Goal: Task Accomplishment & Management: Complete application form

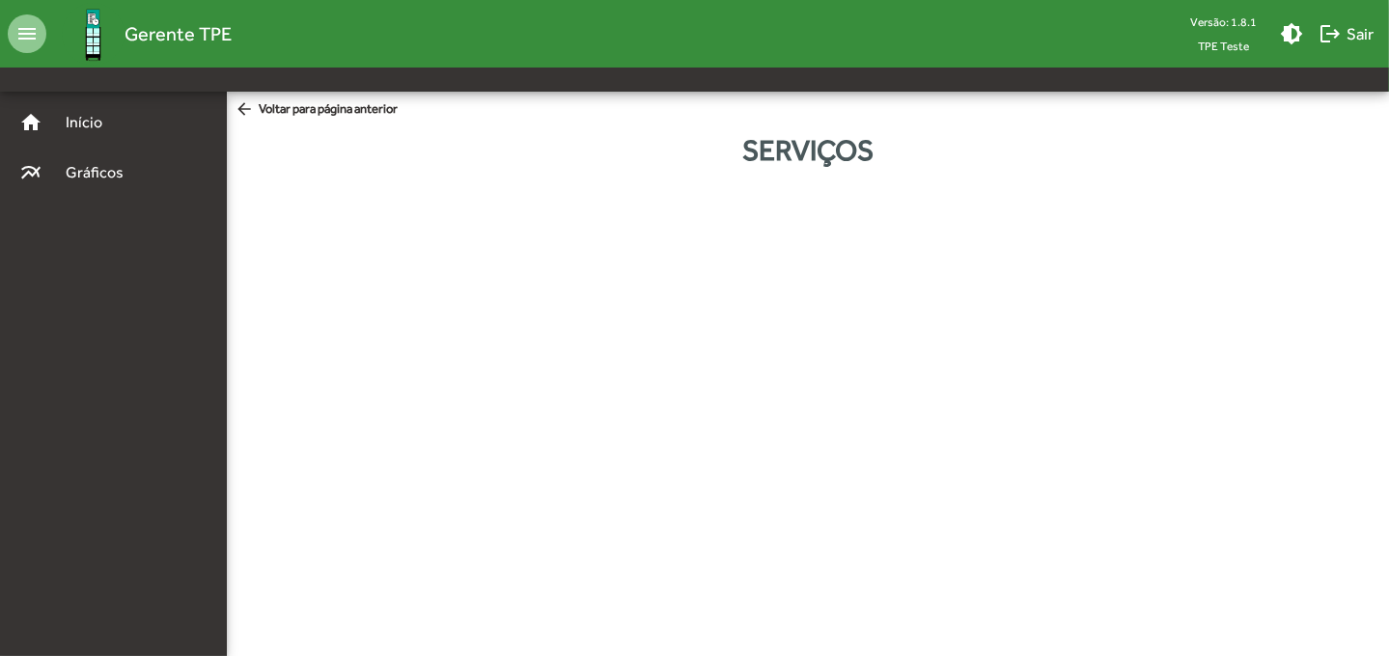
click at [335, 109] on span "arrow_back Voltar para página anterior" at bounding box center [315, 109] width 163 height 21
click at [267, 105] on span "arrow_back Voltar para página anterior" at bounding box center [315, 109] width 163 height 21
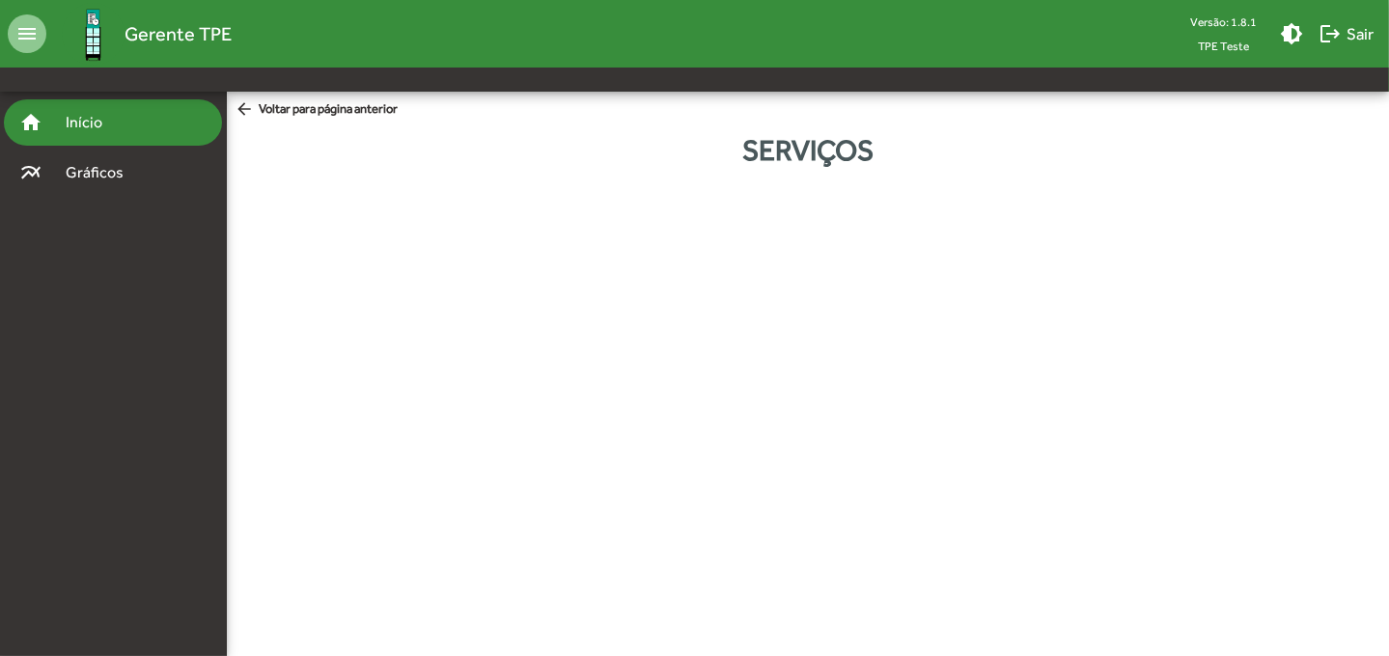
click at [130, 116] on div "home Início" at bounding box center [113, 122] width 218 height 46
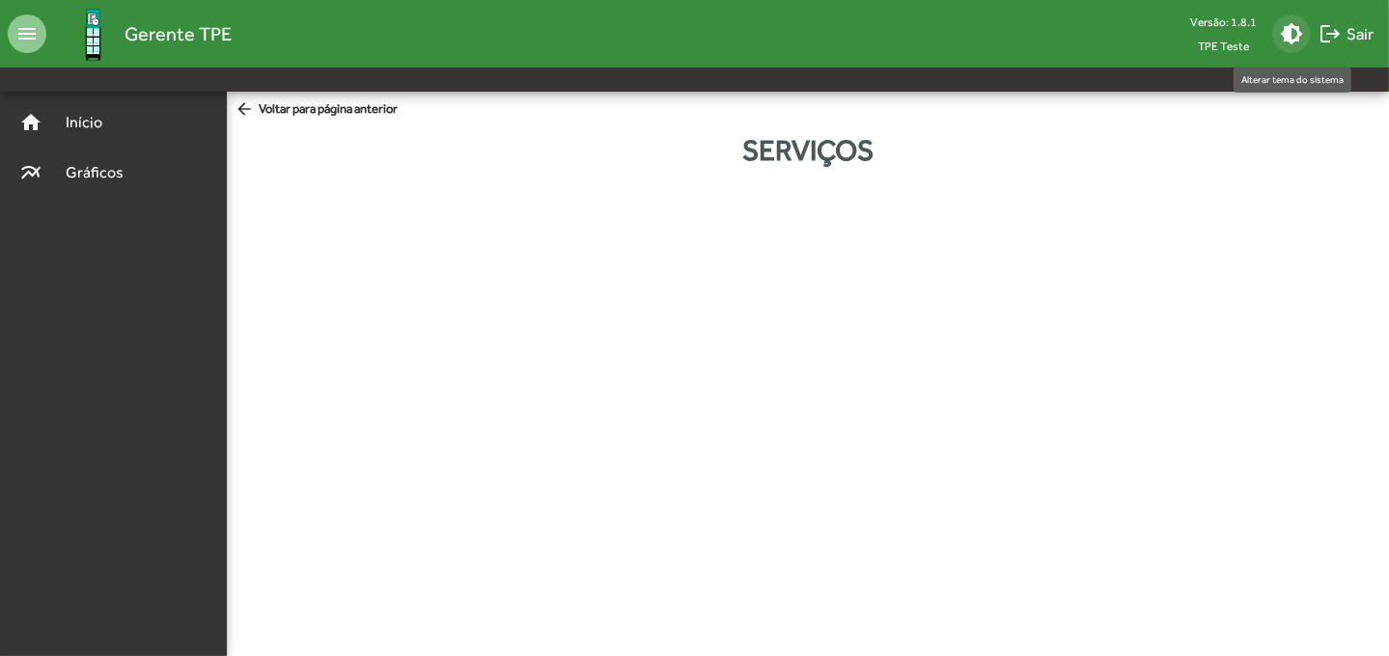
click at [1290, 27] on mat-icon "brightness_medium" at bounding box center [1291, 33] width 23 height 23
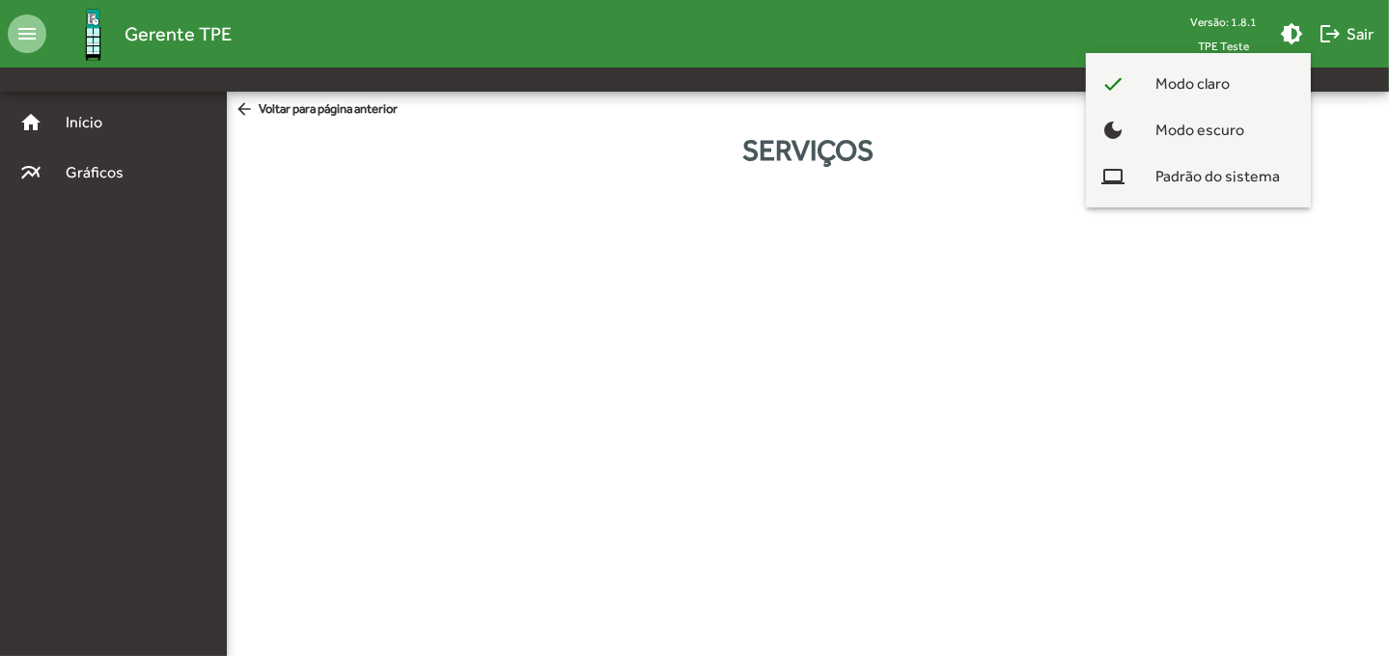
click at [1364, 185] on div at bounding box center [694, 328] width 1389 height 656
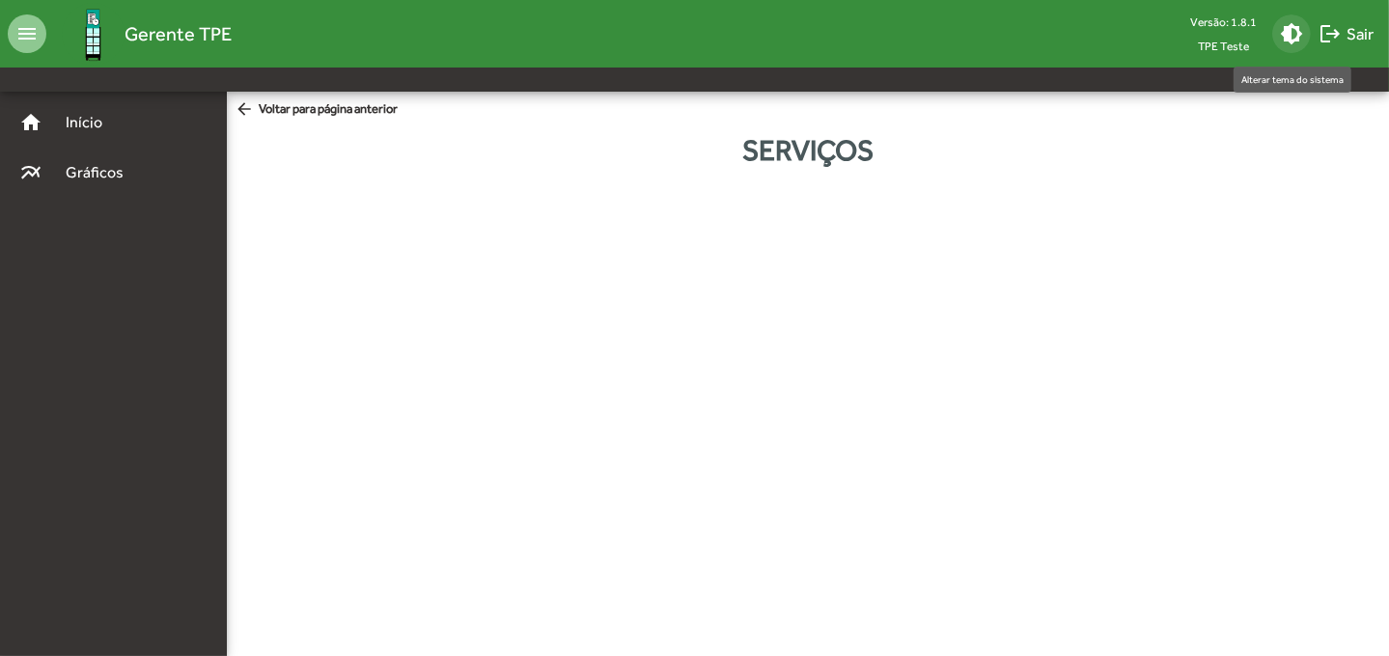
click at [1286, 43] on mat-icon "brightness_medium" at bounding box center [1291, 33] width 23 height 23
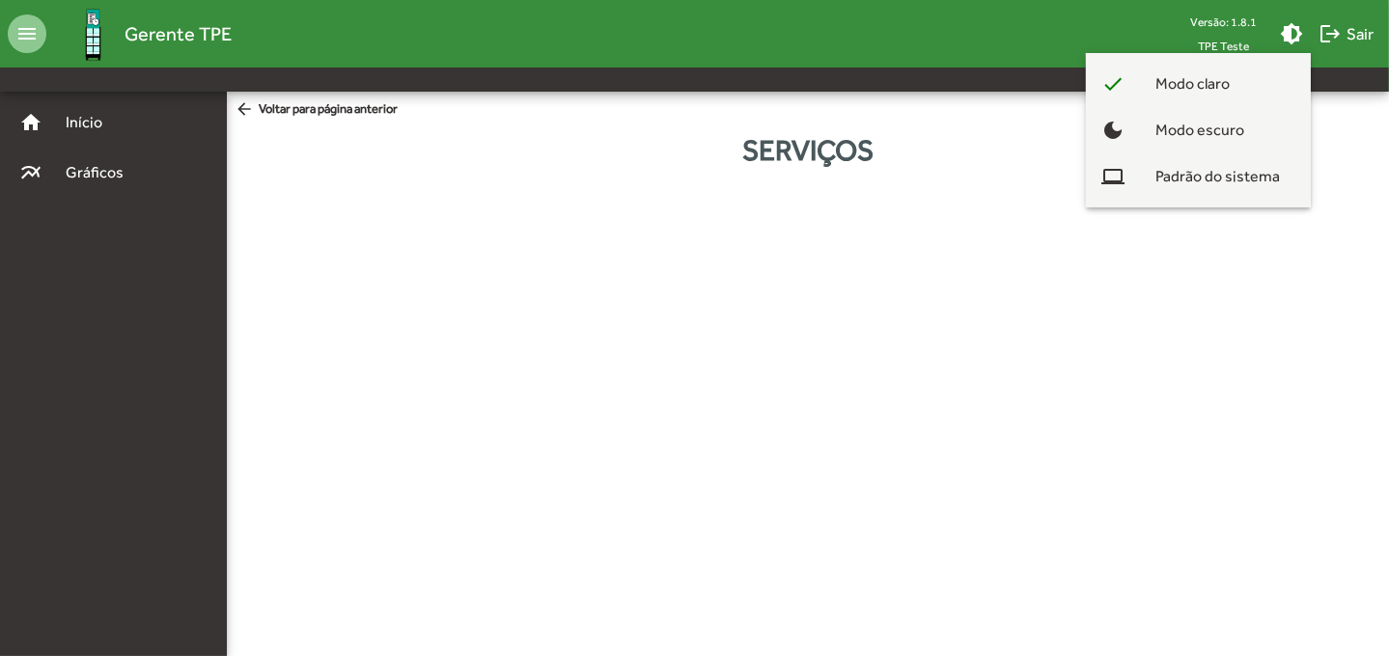
click at [1340, 138] on div at bounding box center [694, 328] width 1389 height 656
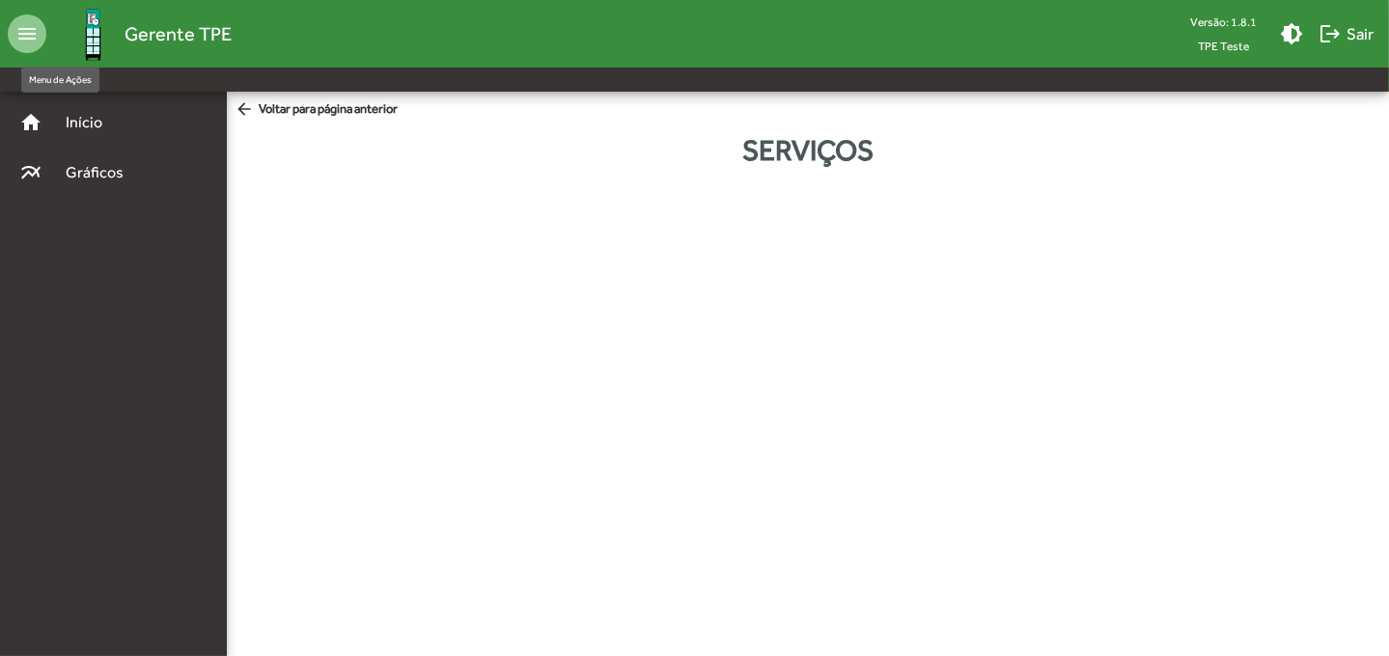
click at [29, 32] on mat-icon "menu" at bounding box center [27, 33] width 39 height 39
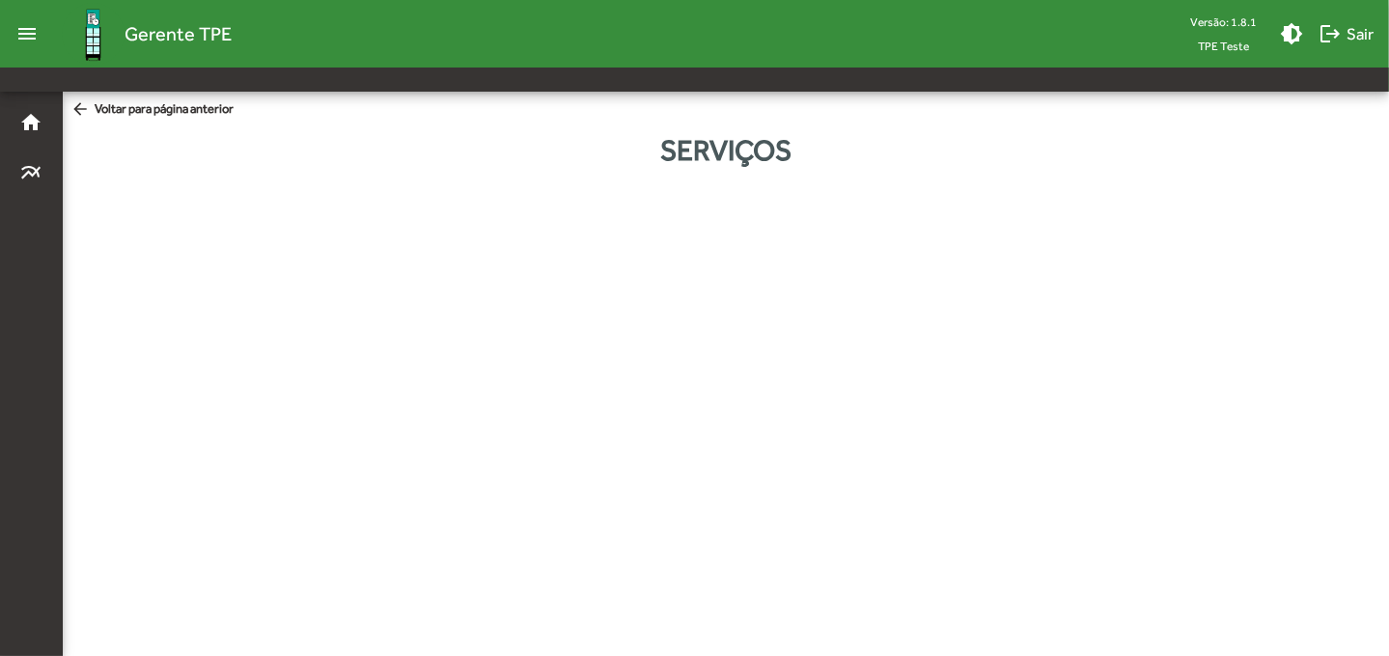
click at [28, 30] on mat-icon "menu" at bounding box center [27, 33] width 39 height 39
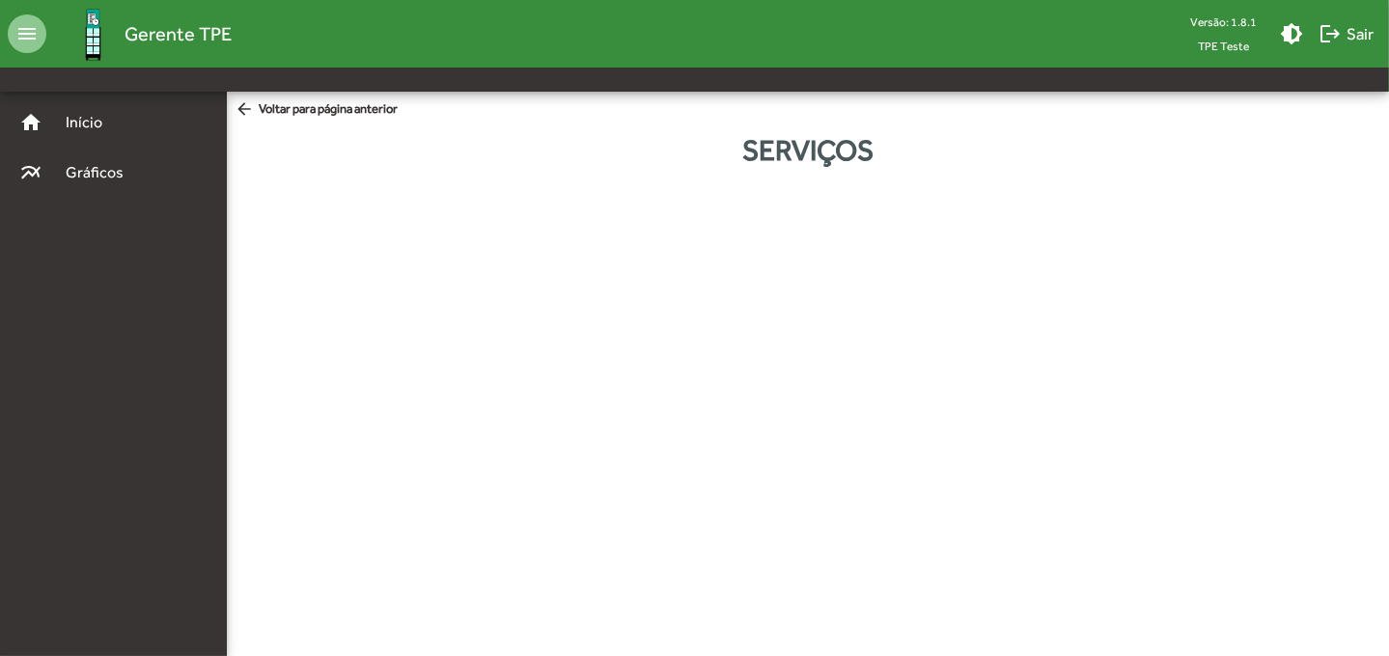
click at [28, 30] on mat-icon "menu" at bounding box center [27, 33] width 39 height 39
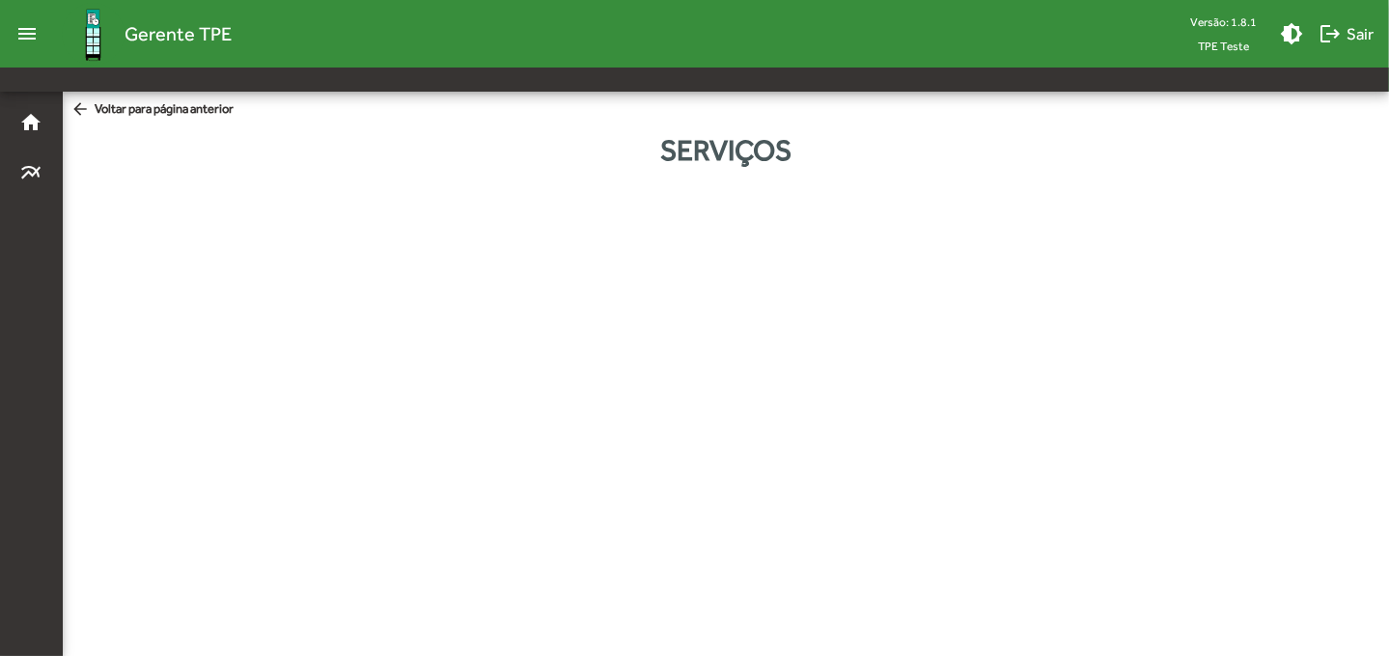
click at [28, 29] on mat-icon "menu" at bounding box center [27, 33] width 39 height 39
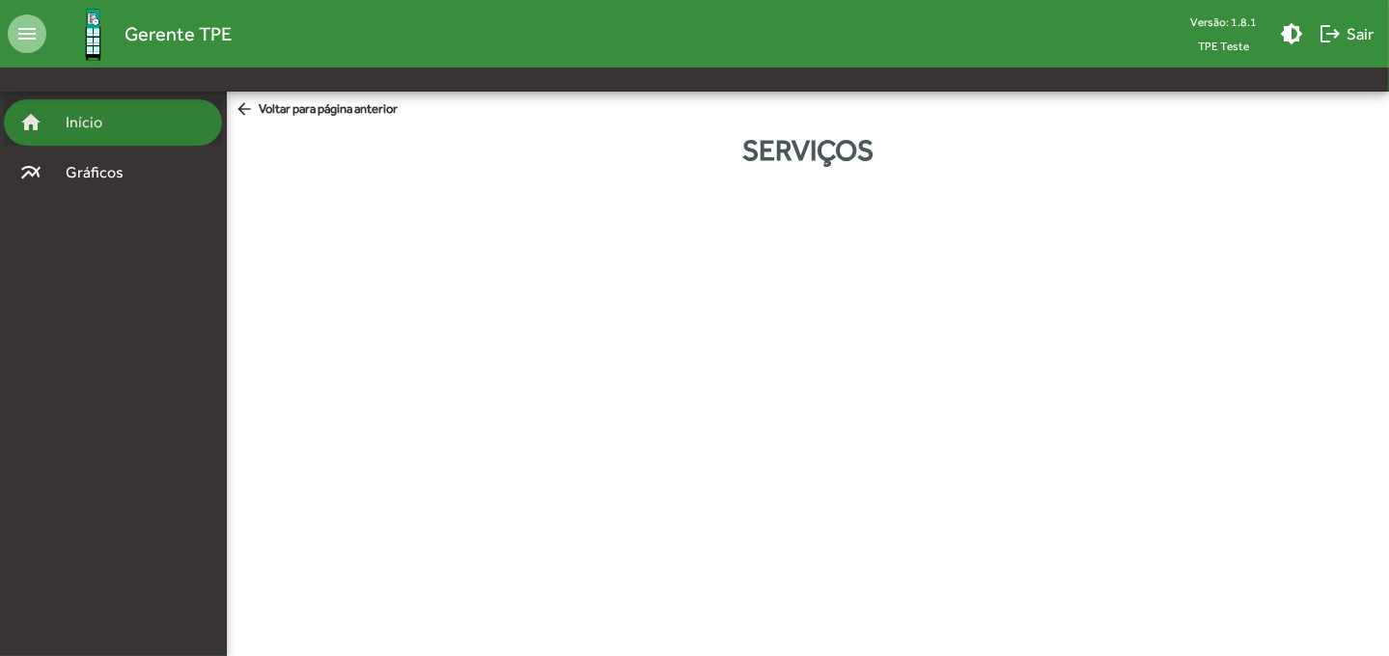
click at [92, 126] on span "Início" at bounding box center [92, 122] width 76 height 23
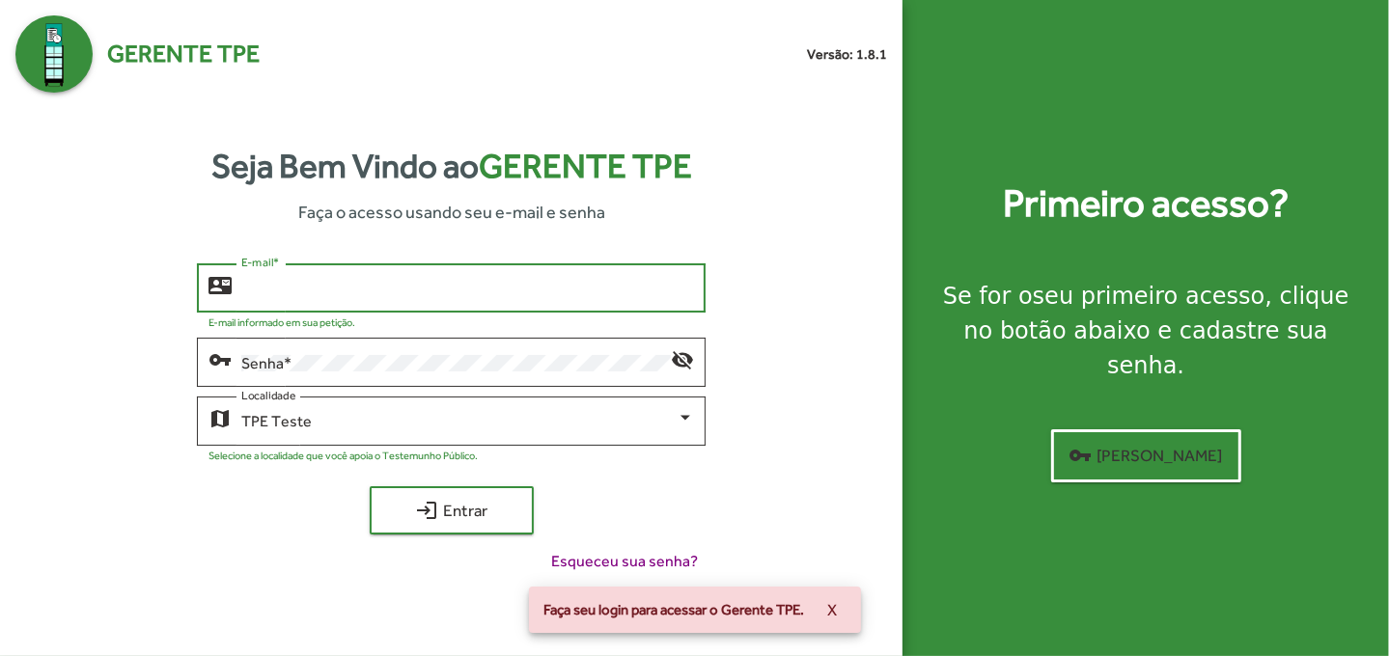
click at [354, 291] on input "E-mail *" at bounding box center [467, 288] width 453 height 17
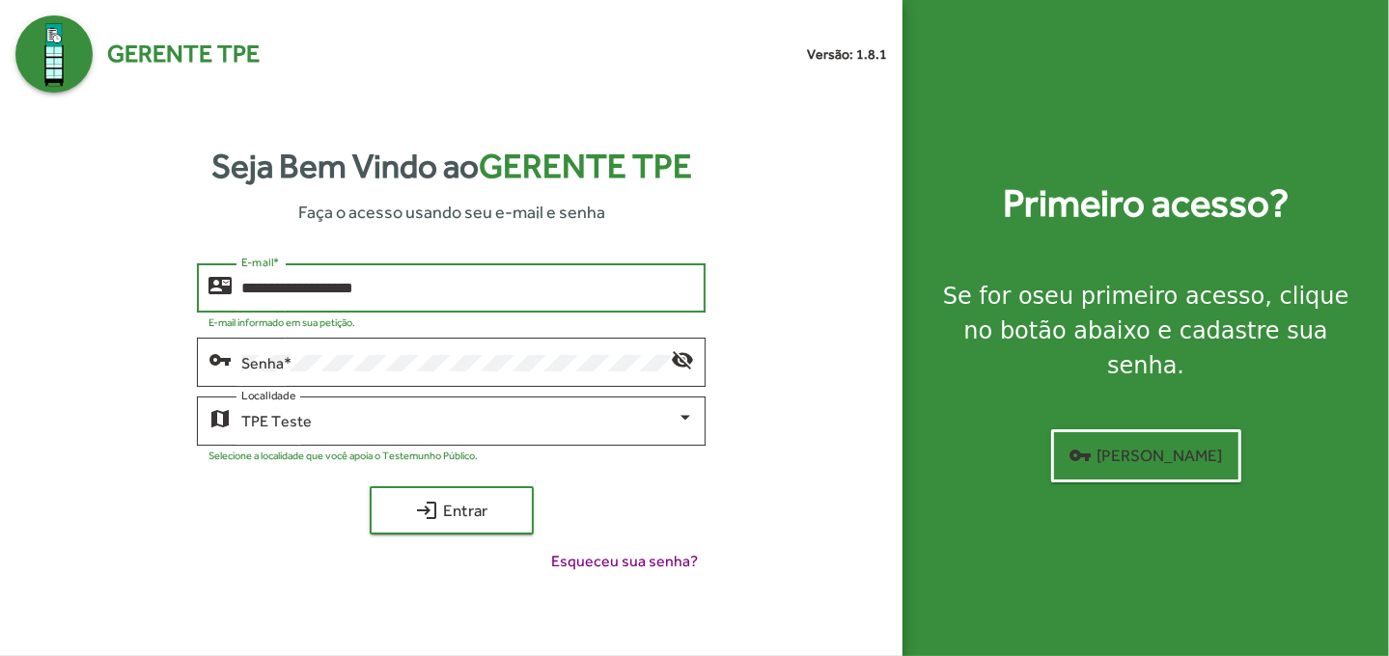
type input "**********"
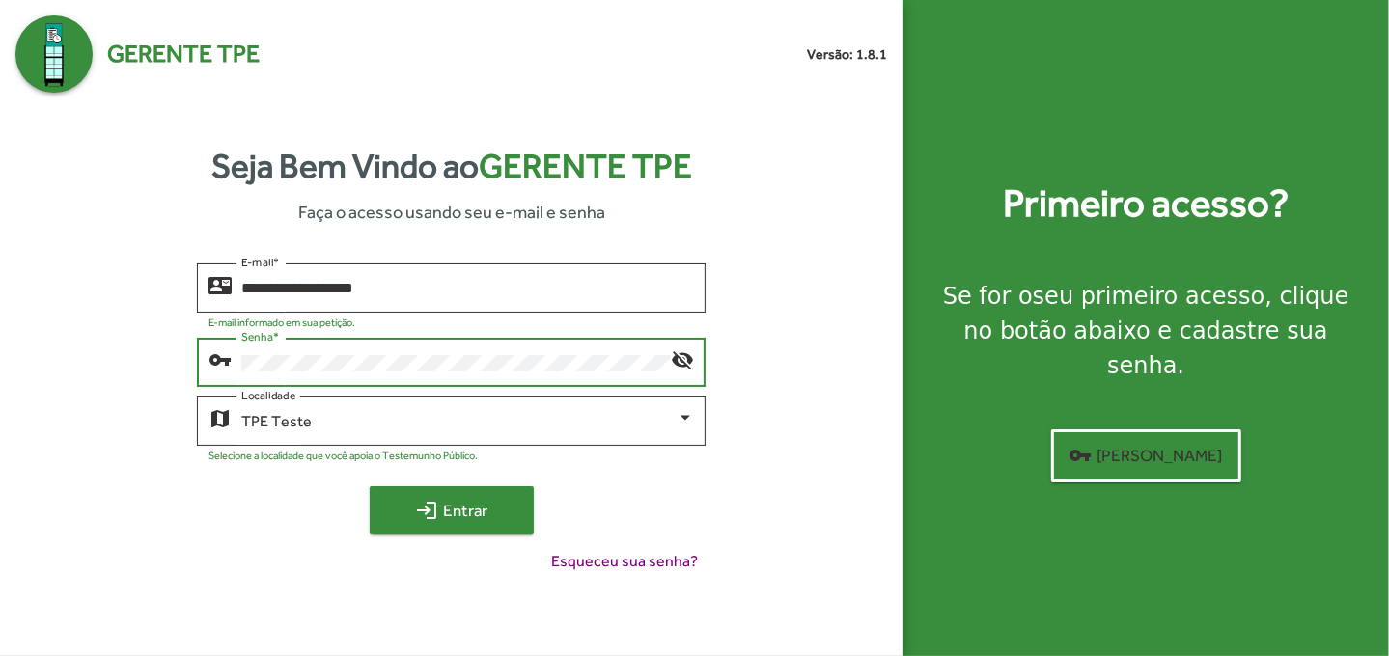
click at [442, 498] on span "login Entrar" at bounding box center [451, 510] width 129 height 35
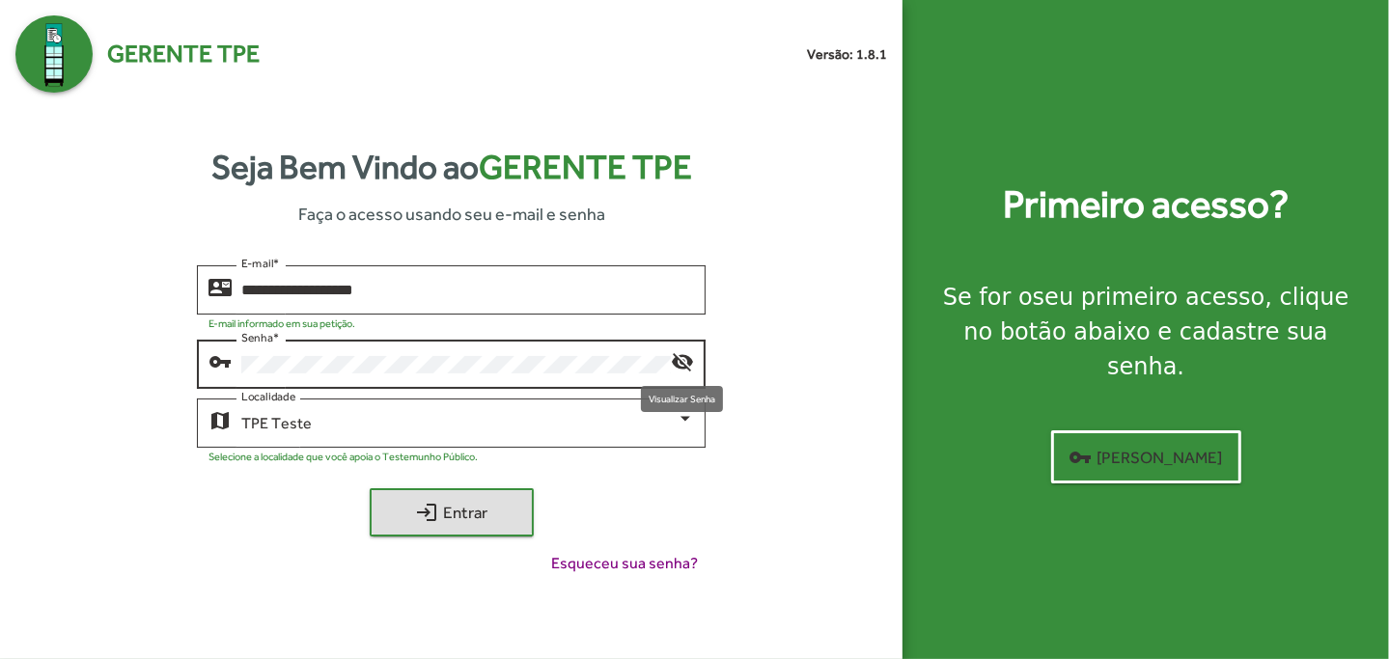
click at [681, 359] on mat-icon "visibility_off" at bounding box center [682, 360] width 23 height 23
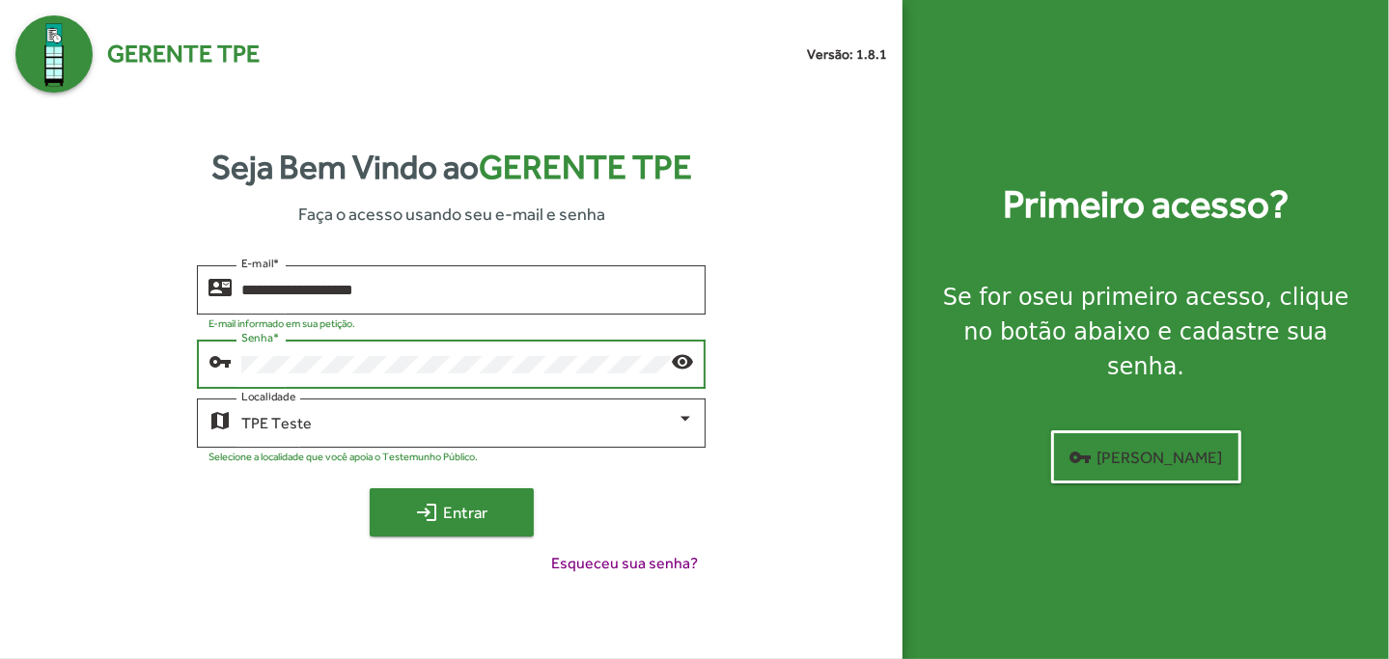
click at [481, 515] on span "login Entrar" at bounding box center [451, 512] width 129 height 35
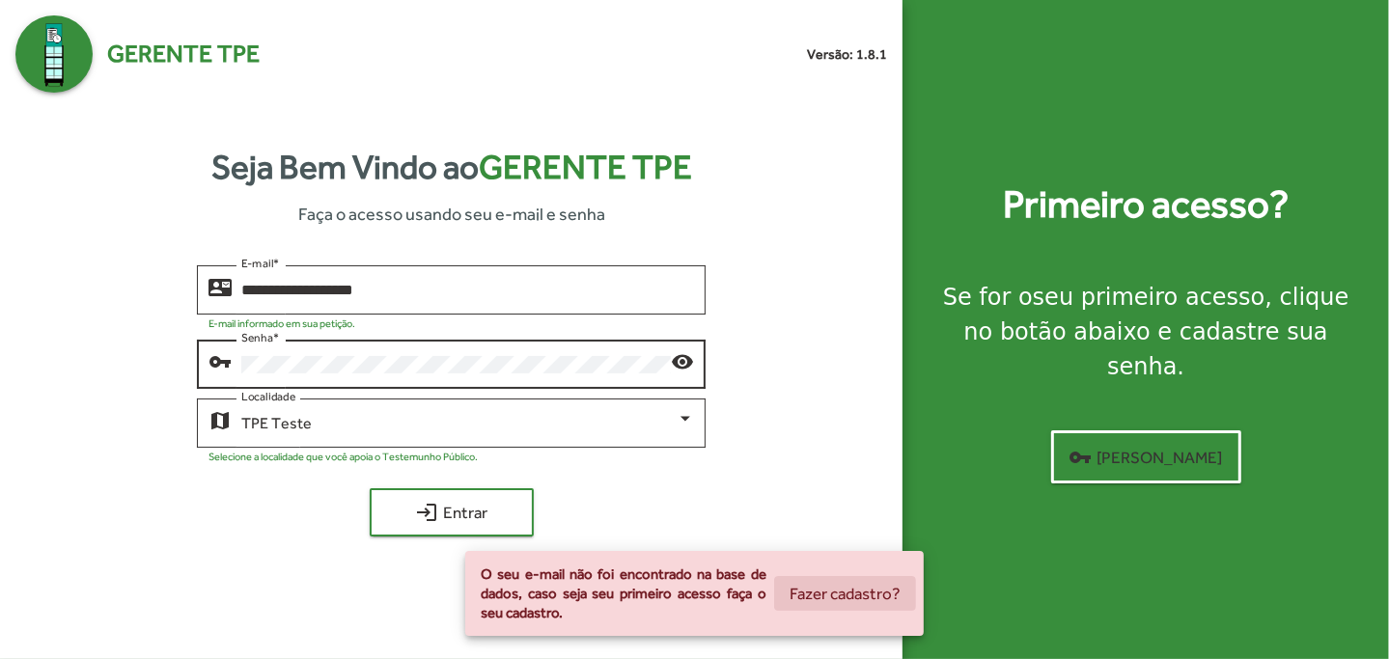
click at [829, 593] on span "Fazer cadastro?" at bounding box center [844, 593] width 111 height 35
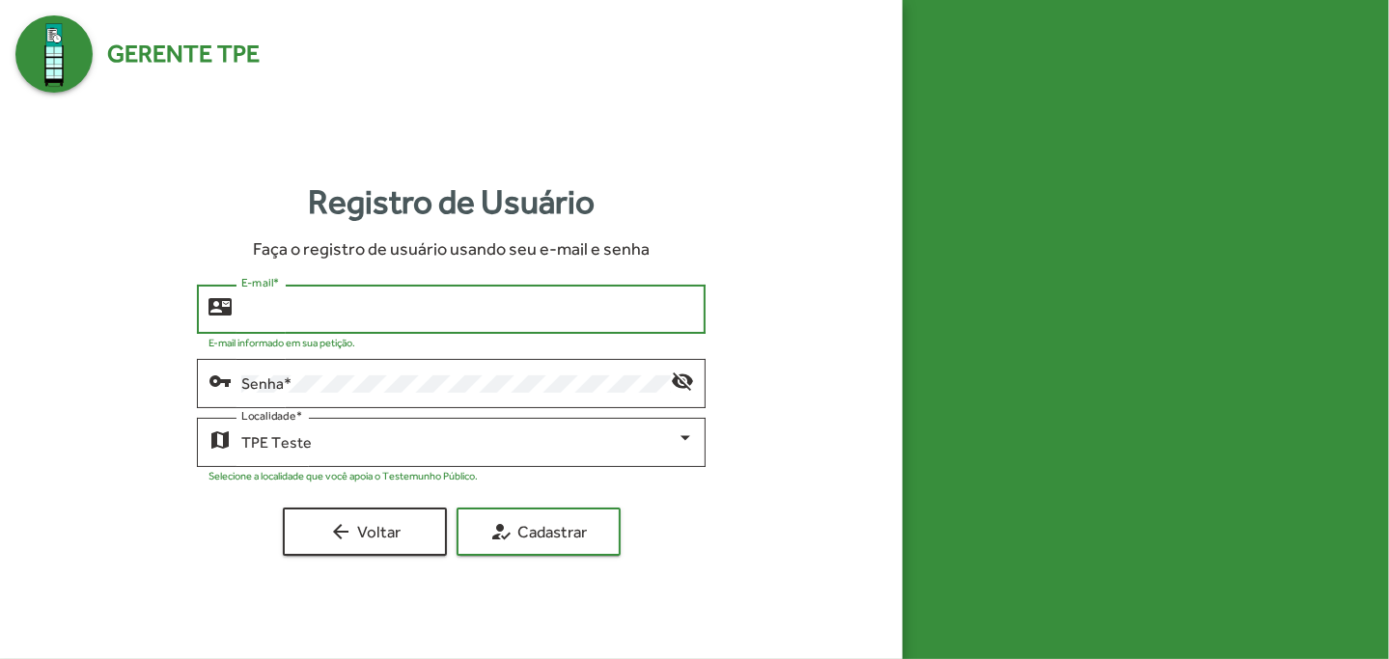
click at [437, 302] on input "E-mail *" at bounding box center [467, 309] width 453 height 17
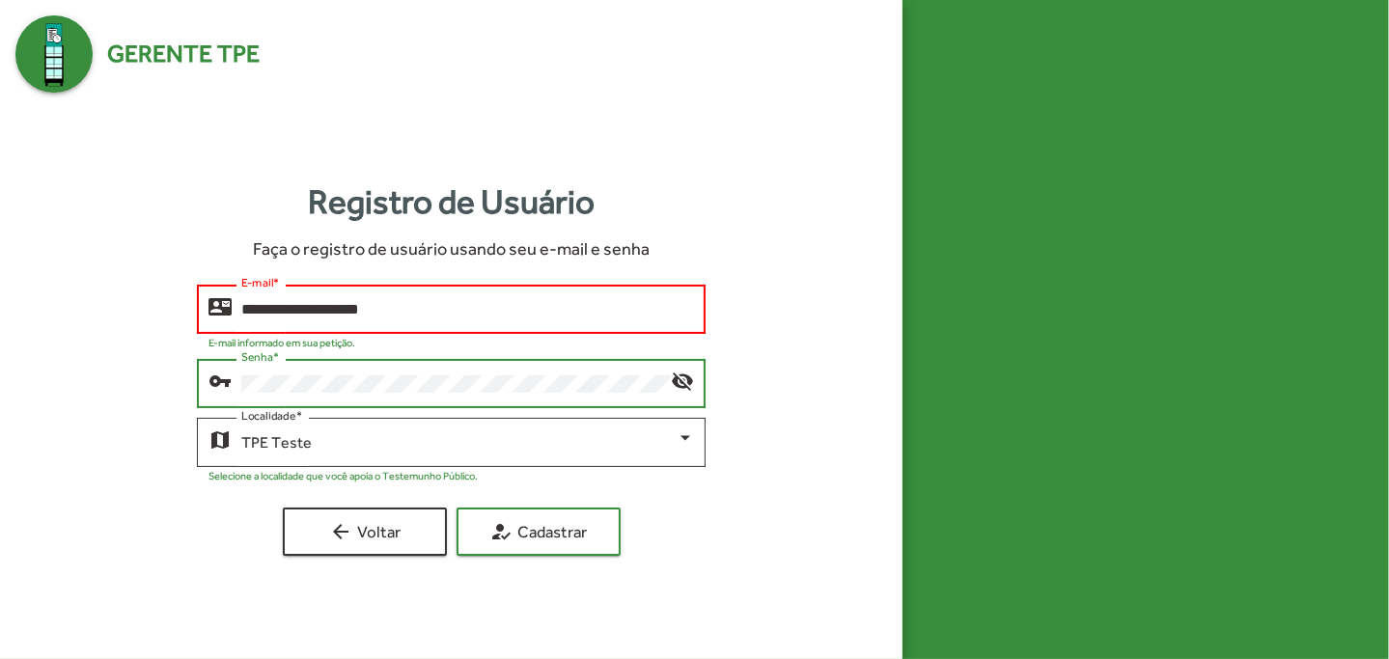
click at [343, 306] on input "**********" at bounding box center [467, 309] width 453 height 17
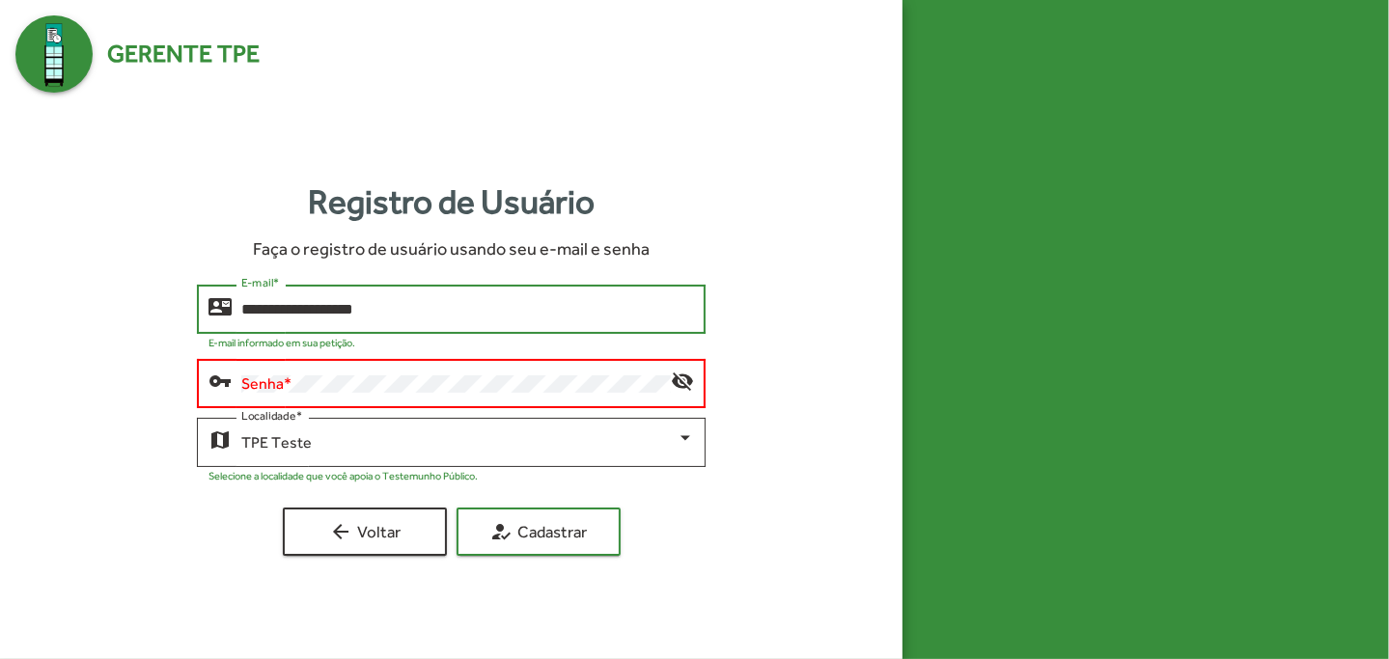
type input "**********"
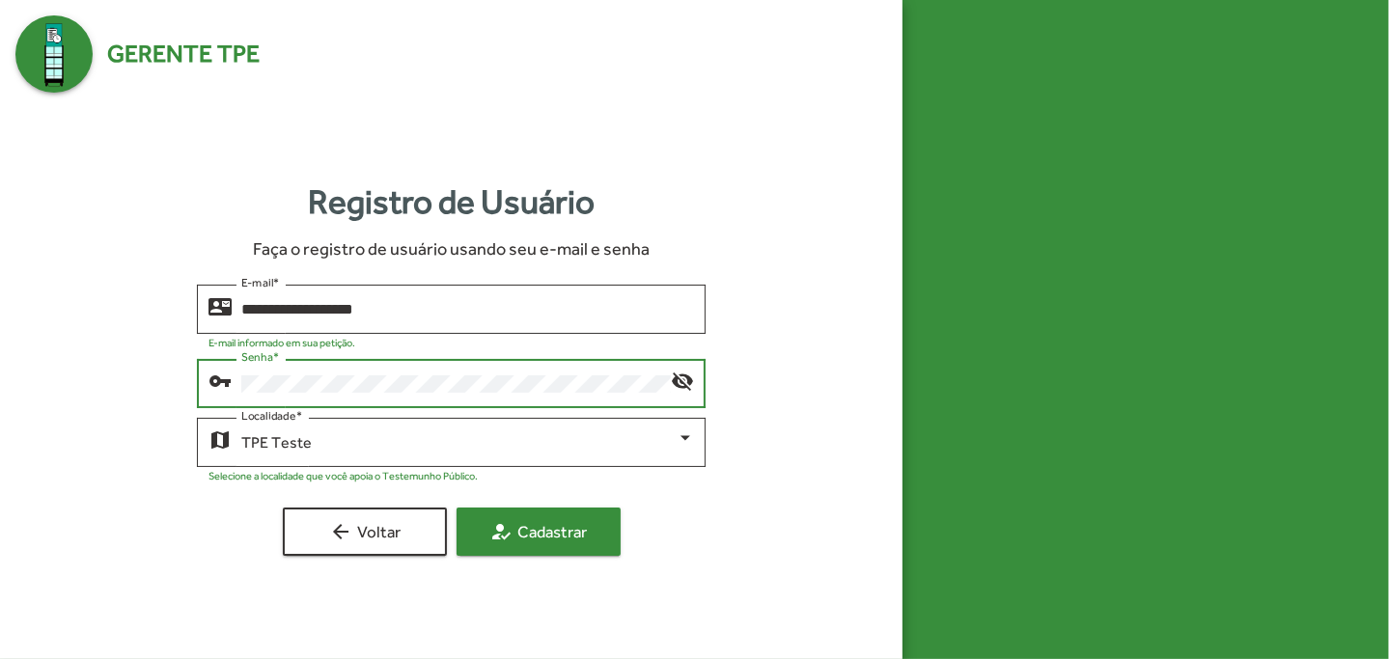
click at [565, 530] on span "how_to_reg Cadastrar" at bounding box center [538, 531] width 129 height 35
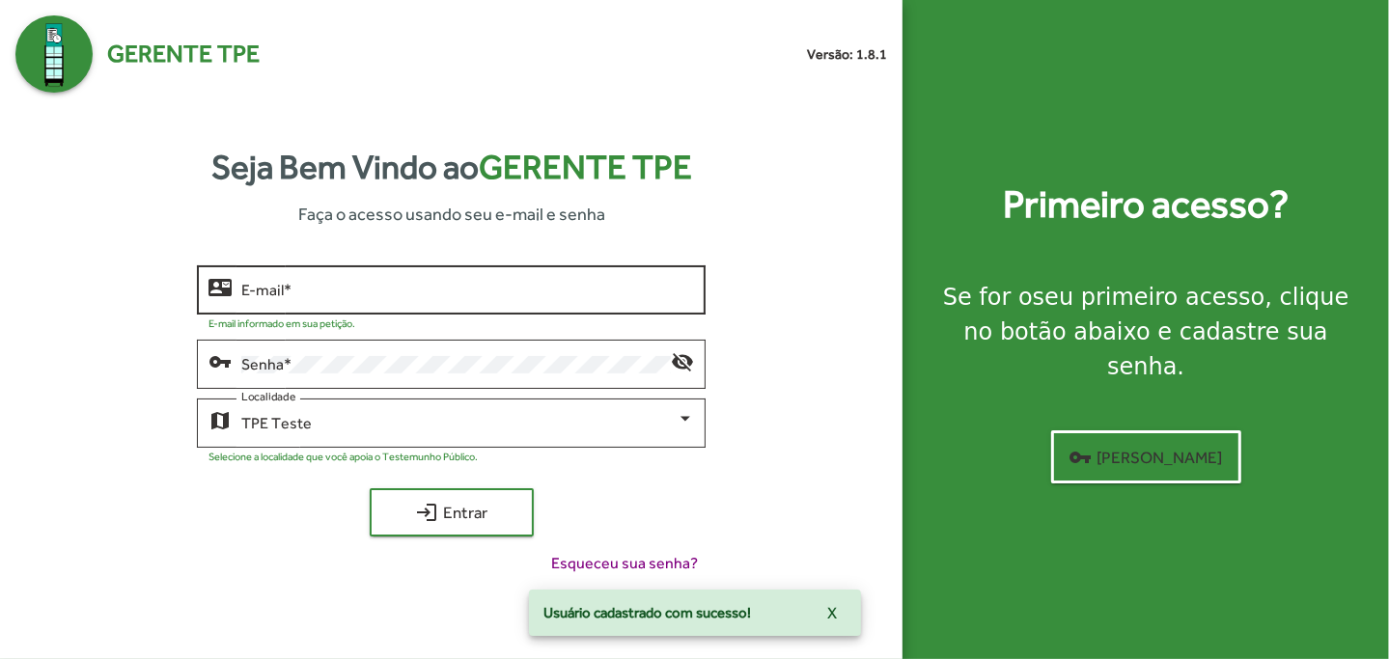
click at [392, 287] on input "E-mail *" at bounding box center [467, 290] width 453 height 17
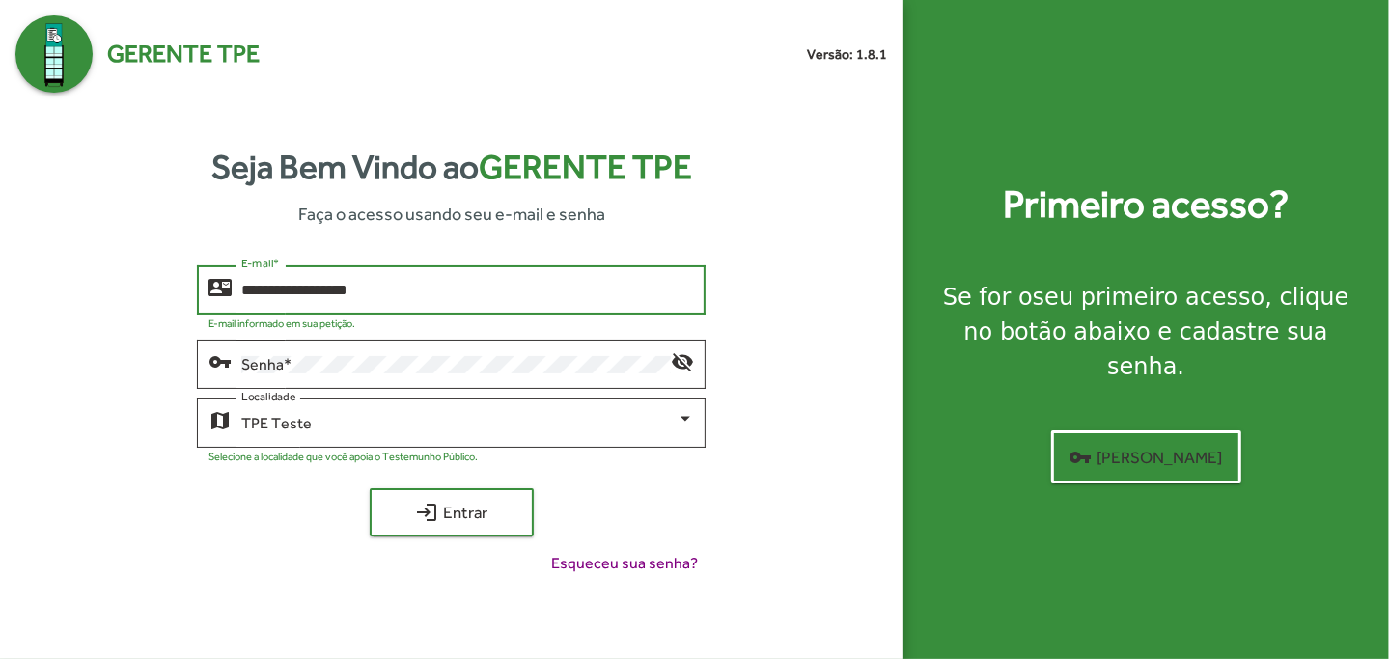
type input "**********"
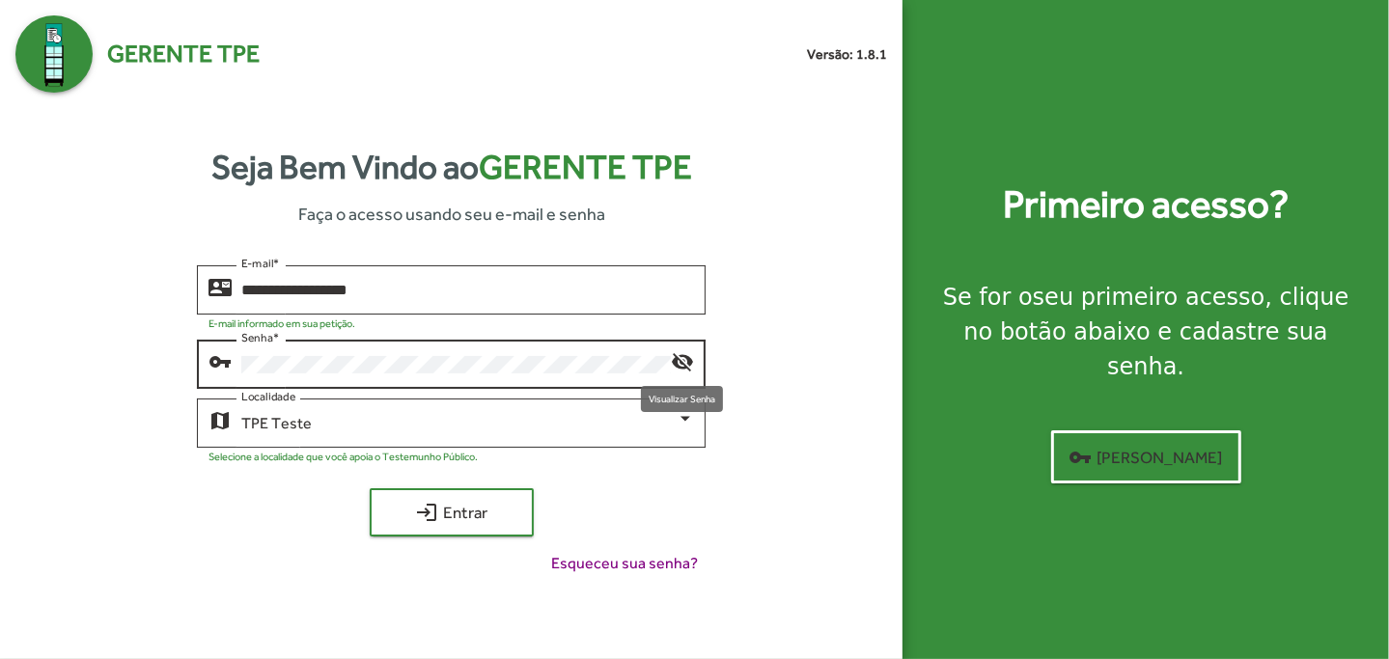
click at [673, 369] on mat-icon "visibility_off" at bounding box center [682, 360] width 23 height 23
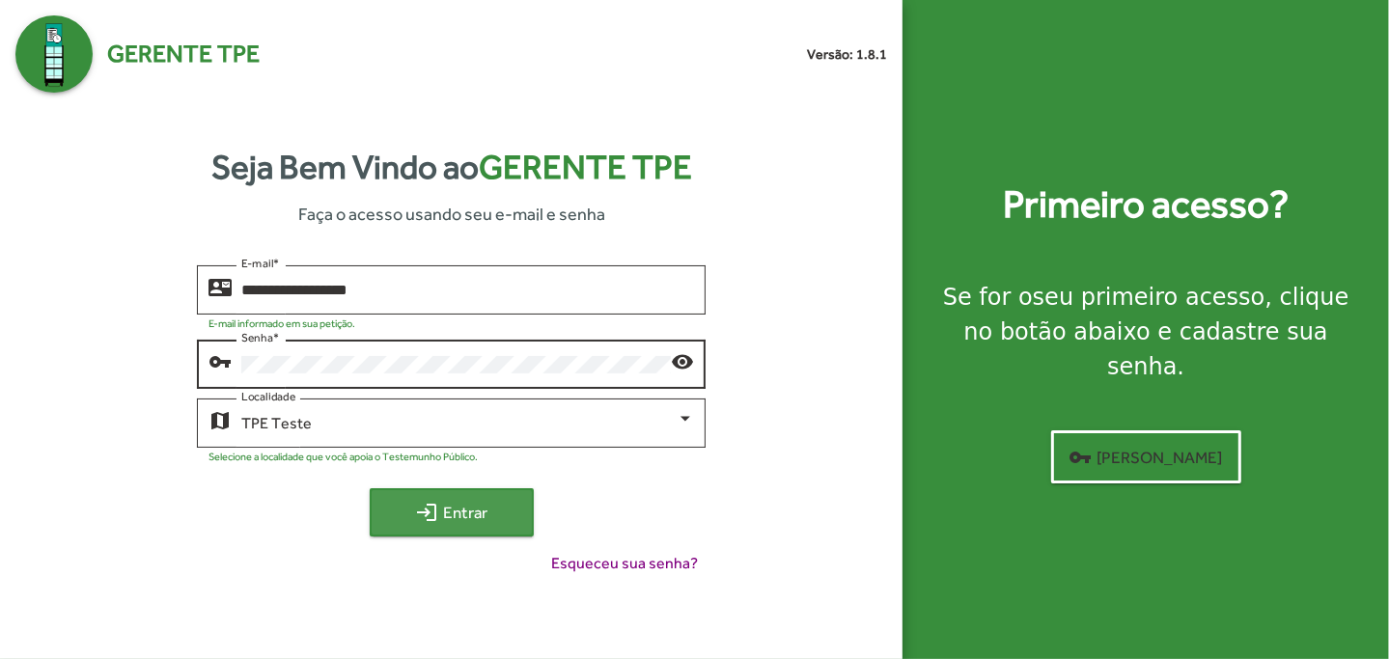
click at [492, 508] on span "login Entrar" at bounding box center [451, 512] width 129 height 35
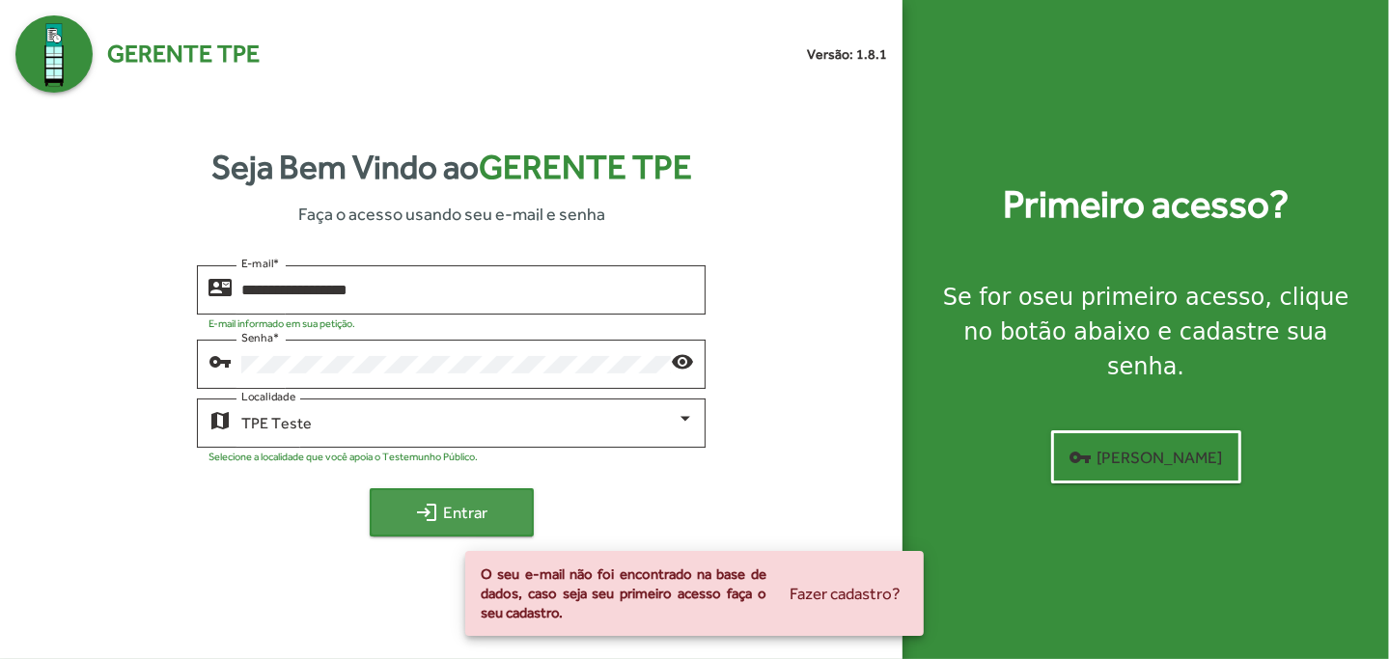
click at [501, 510] on span "login Entrar" at bounding box center [451, 512] width 129 height 35
click at [713, 487] on div "**********" at bounding box center [450, 427] width 871 height 325
